Goal: Task Accomplishment & Management: Complete application form

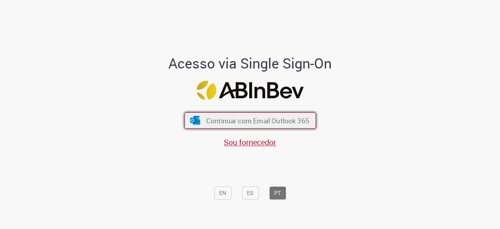
click at [252, 116] on span "Continuar com Email Outlook 365" at bounding box center [257, 120] width 103 height 9
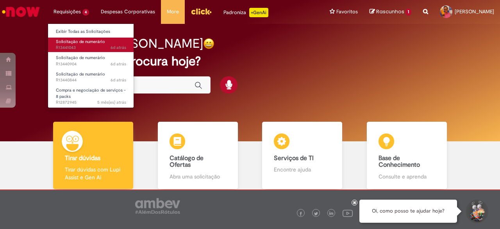
click at [80, 42] on span "Solicitação de numerário" at bounding box center [80, 42] width 49 height 6
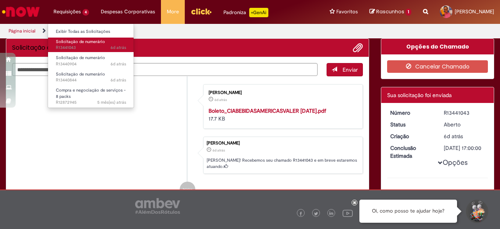
click at [80, 42] on span "Solicitação de numerário" at bounding box center [80, 42] width 49 height 6
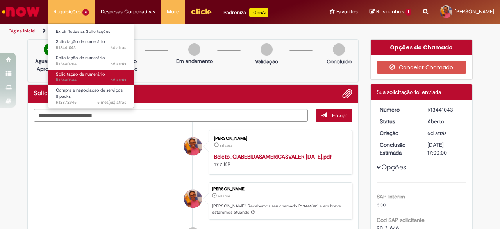
click at [75, 73] on span "Solicitação de numerário" at bounding box center [80, 74] width 49 height 6
